Goal: Download file/media

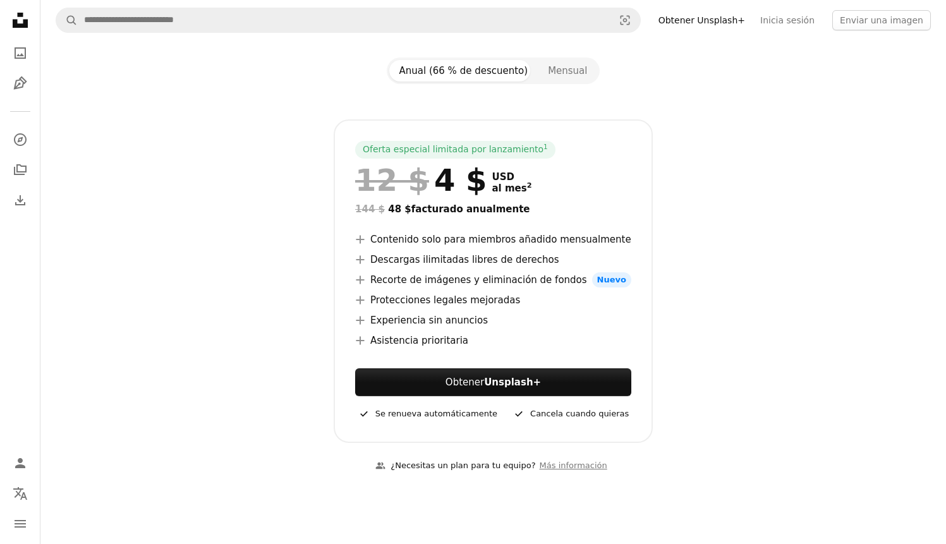
scroll to position [126, 0]
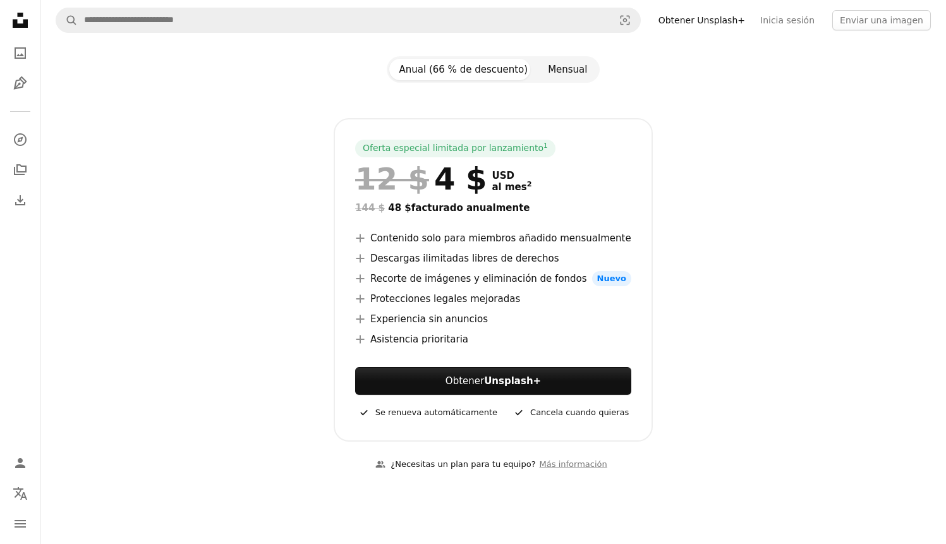
click at [573, 61] on button "Mensual" at bounding box center [567, 69] width 59 height 21
click at [492, 67] on button "Anual (66 % de descuento)" at bounding box center [463, 69] width 149 height 21
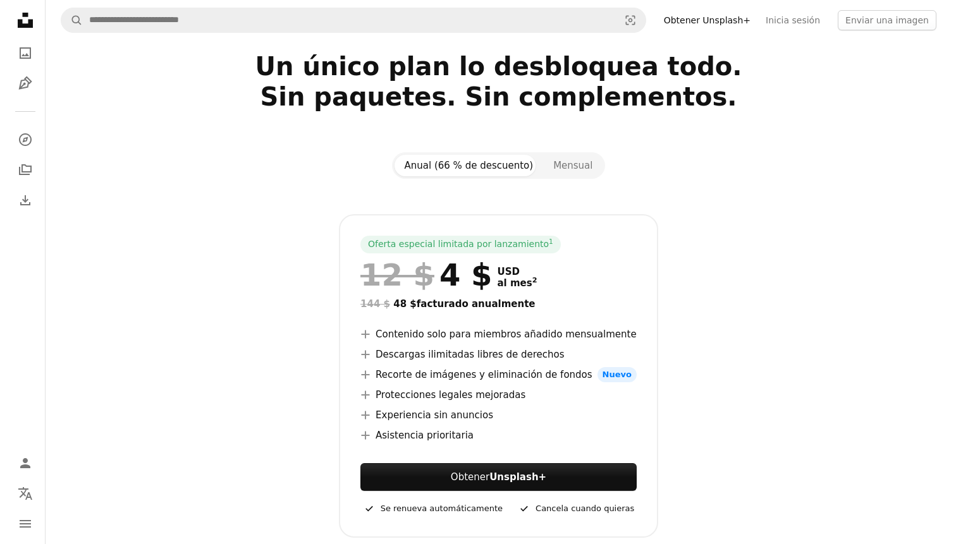
scroll to position [0, 0]
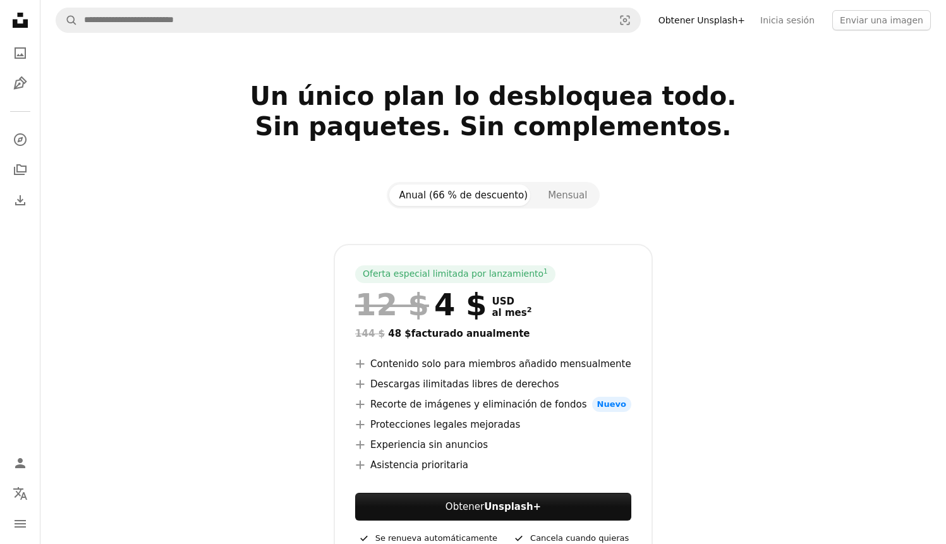
click at [4, 11] on nav "Unsplash logo Página de inicio de Unsplash A photo Pen Tool A compass A stack o…" at bounding box center [20, 272] width 40 height 544
click at [14, 15] on icon "Unsplash logo Página de inicio de Unsplash" at bounding box center [20, 20] width 25 height 25
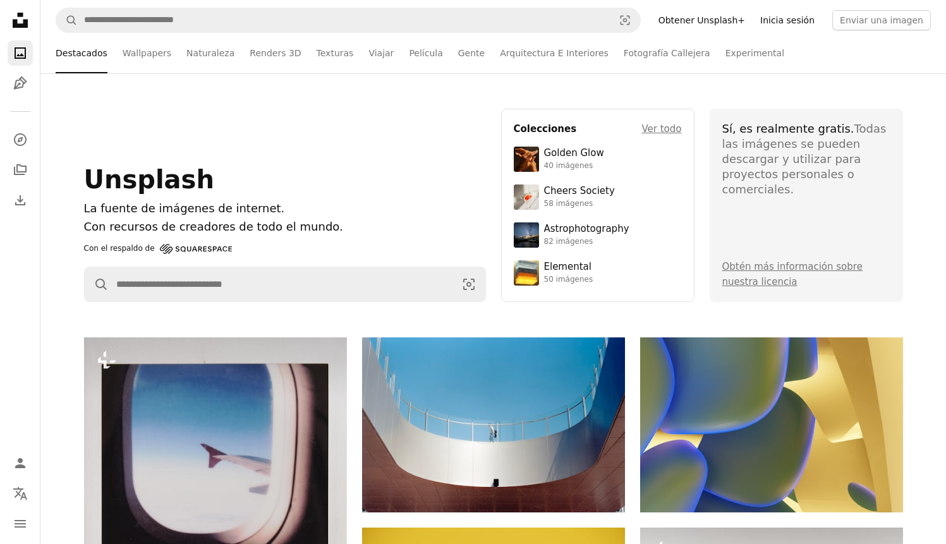
click at [790, 20] on link "Inicia sesión" at bounding box center [788, 20] width 70 height 20
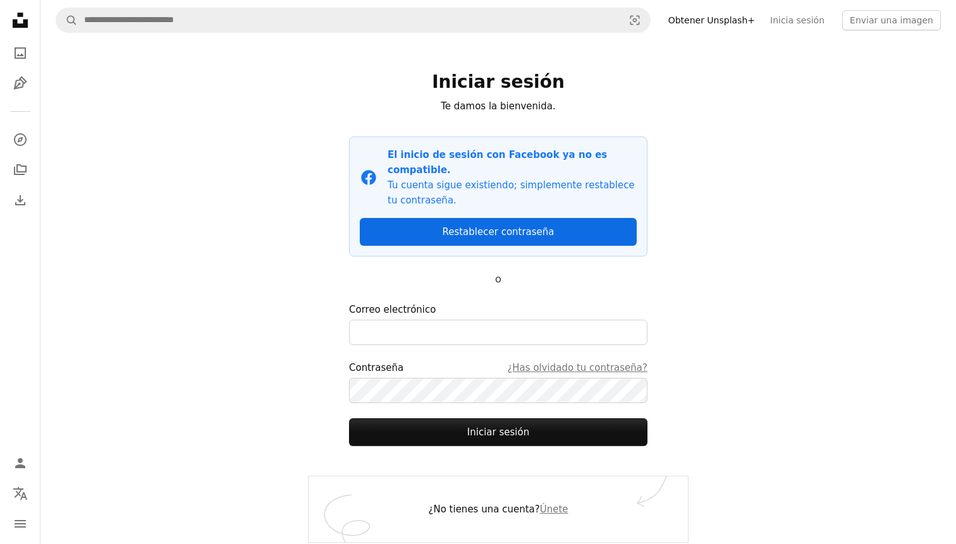
click at [475, 218] on link "Restablecer contraseña" at bounding box center [498, 232] width 277 height 28
